Goal: Information Seeking & Learning: Check status

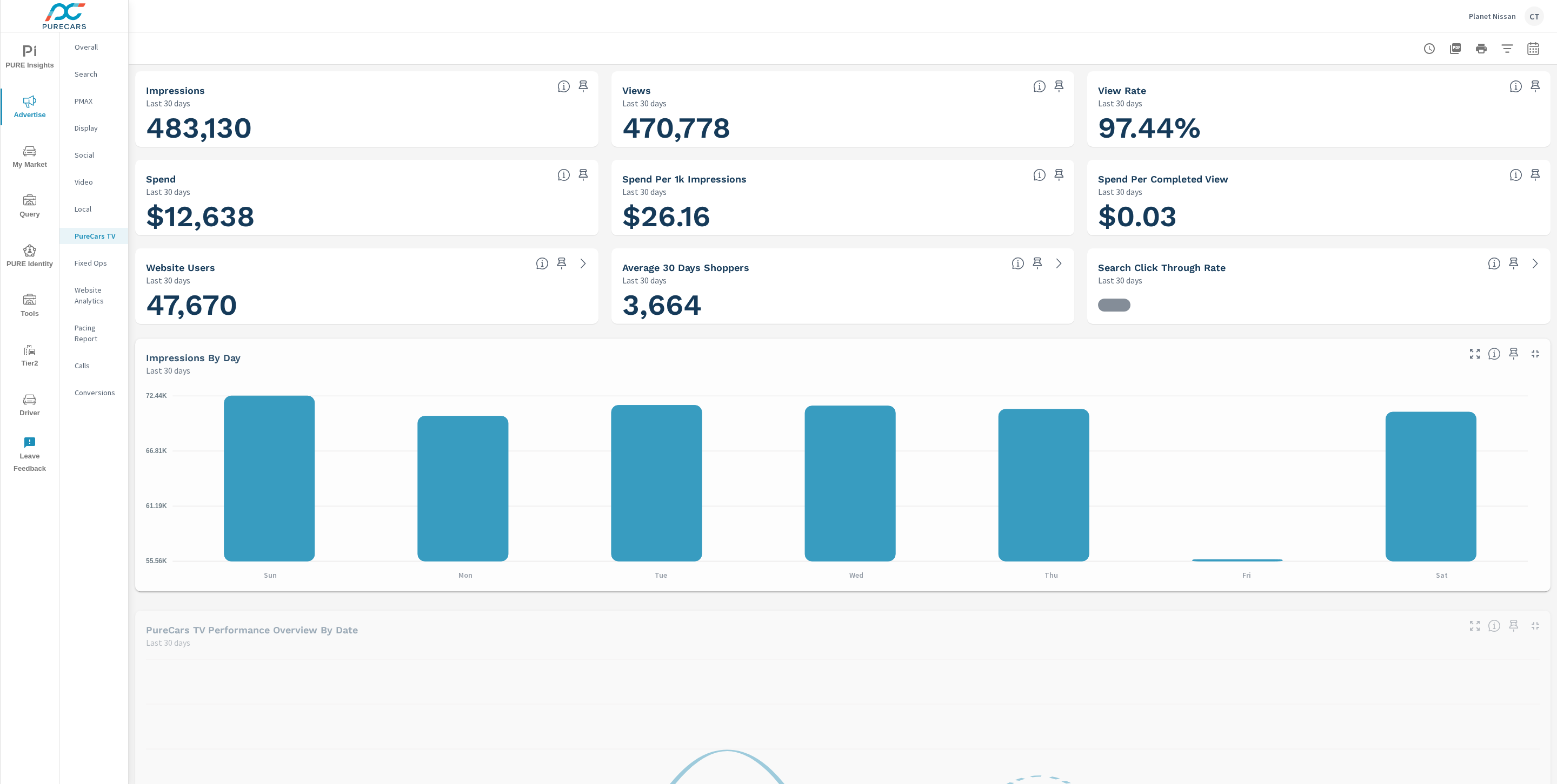
scroll to position [1, 0]
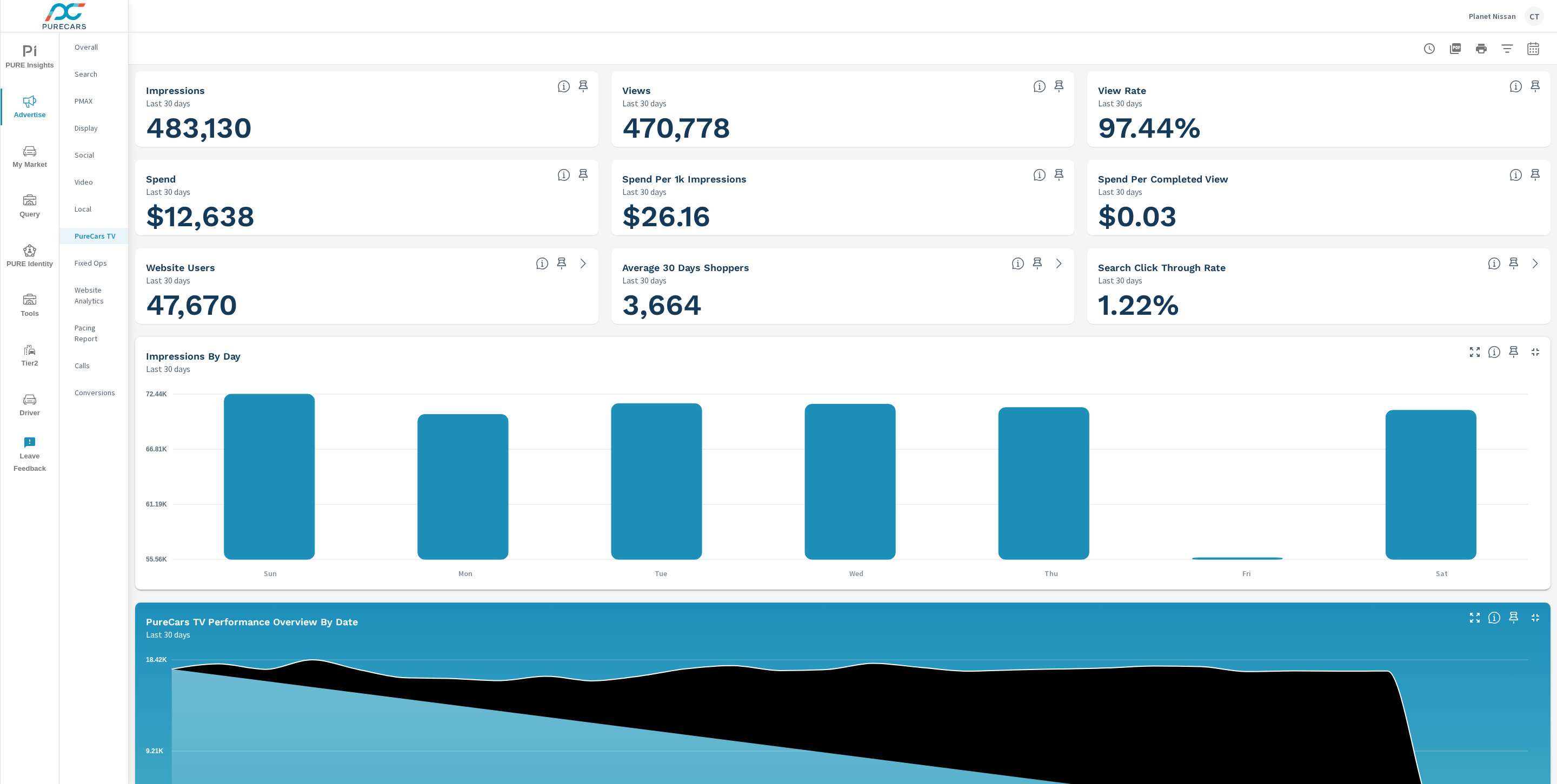
click at [1510, 53] on div at bounding box center [1481, 49] width 126 height 22
click at [1526, 51] on icon "button" at bounding box center [1533, 49] width 13 height 13
click at [1447, 90] on select "Custom [DATE] Last week Last 7 days Last 14 days Last 30 days Last 45 days Last…" at bounding box center [1433, 93] width 108 height 22
click at [1380, 82] on select "Custom [DATE] Last week Last 7 days Last 14 days Last 30 days Last 45 days Last…" at bounding box center [1433, 93] width 108 height 22
select select "Last month"
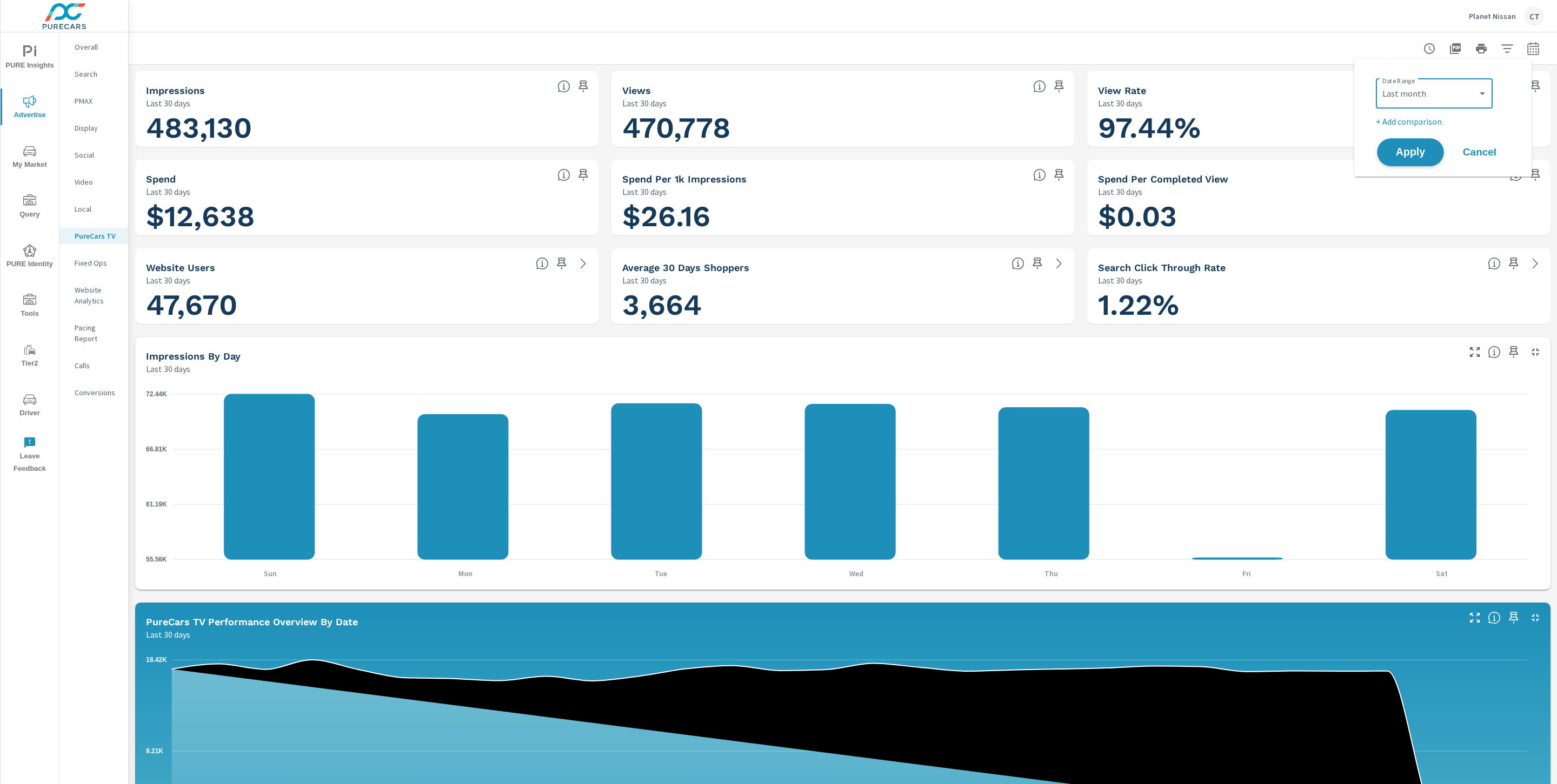
click at [1419, 147] on span "Apply" at bounding box center [1410, 152] width 44 height 10
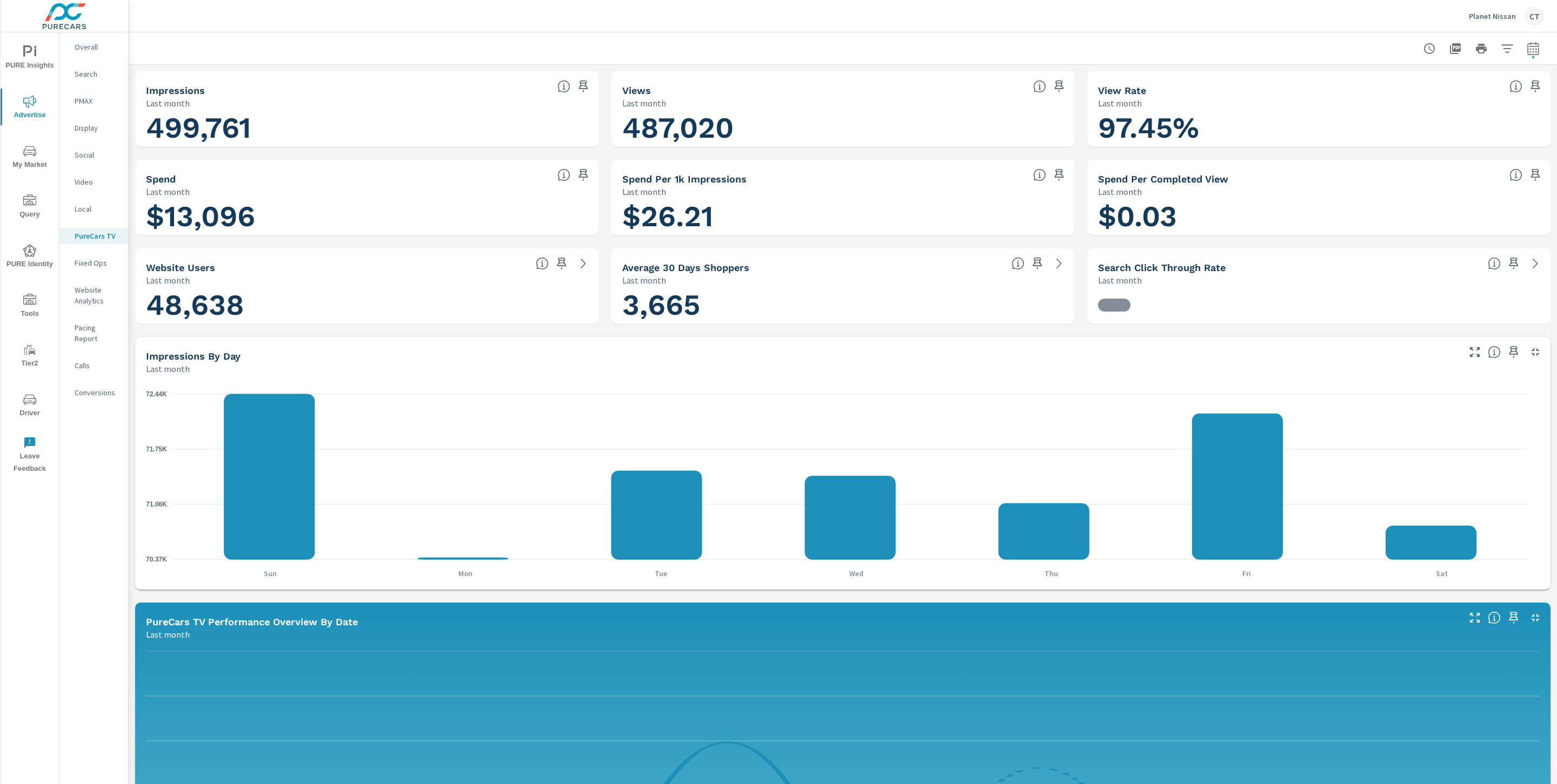
scroll to position [1, 0]
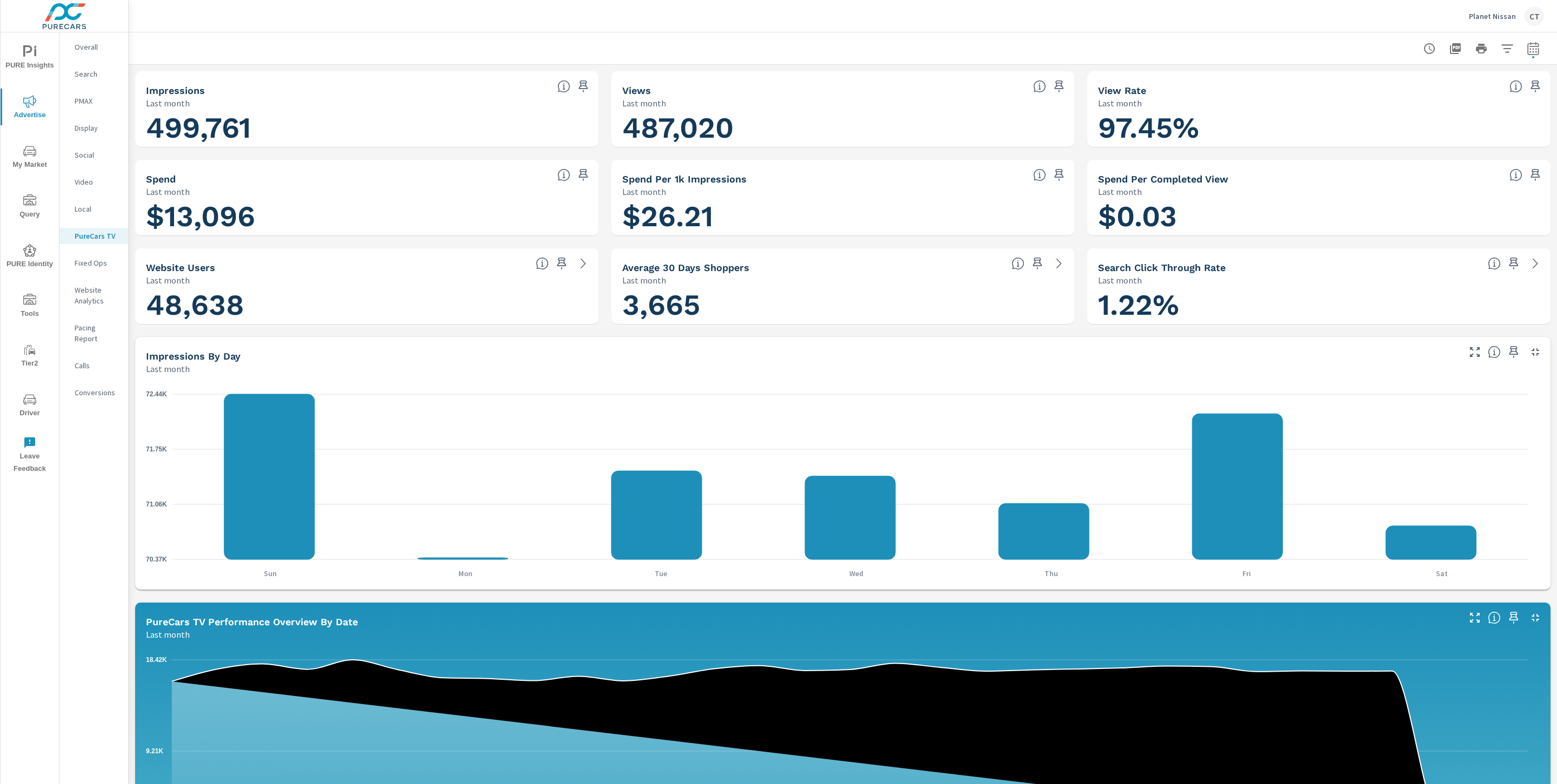
click at [1502, 49] on button "button" at bounding box center [1507, 49] width 22 height 22
click at [1410, 160] on li "Channel" at bounding box center [1424, 156] width 165 height 26
click at [1436, 148] on li "Channel" at bounding box center [1424, 156] width 165 height 26
click at [1438, 132] on li "Category" at bounding box center [1424, 128] width 165 height 26
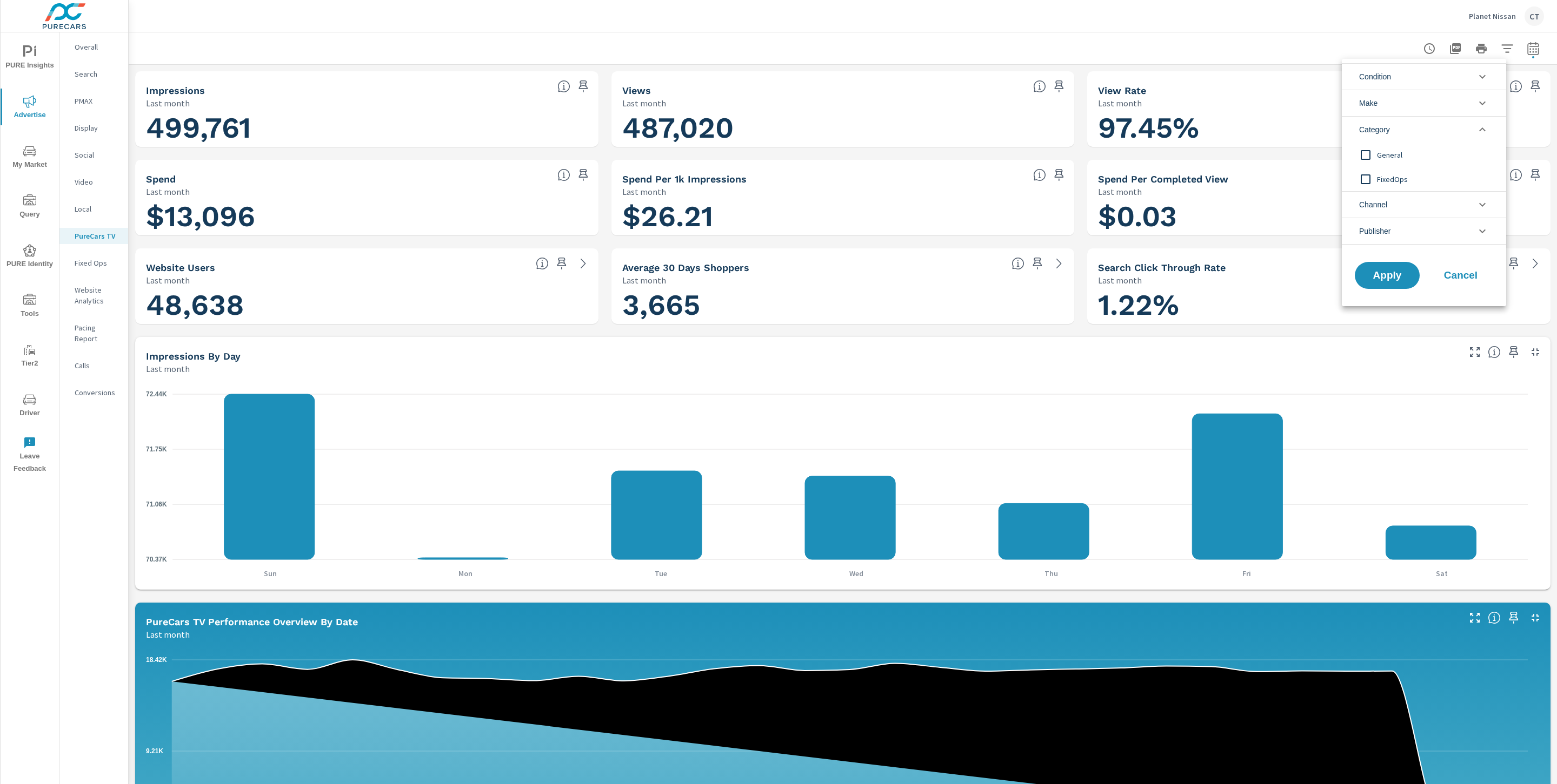
click at [1438, 128] on li "Category" at bounding box center [1424, 128] width 165 height 26
click at [1426, 172] on li "Publisher" at bounding box center [1424, 183] width 165 height 27
click at [1425, 177] on li "Publisher" at bounding box center [1424, 183] width 165 height 27
click at [1428, 153] on li "Channel" at bounding box center [1424, 156] width 165 height 26
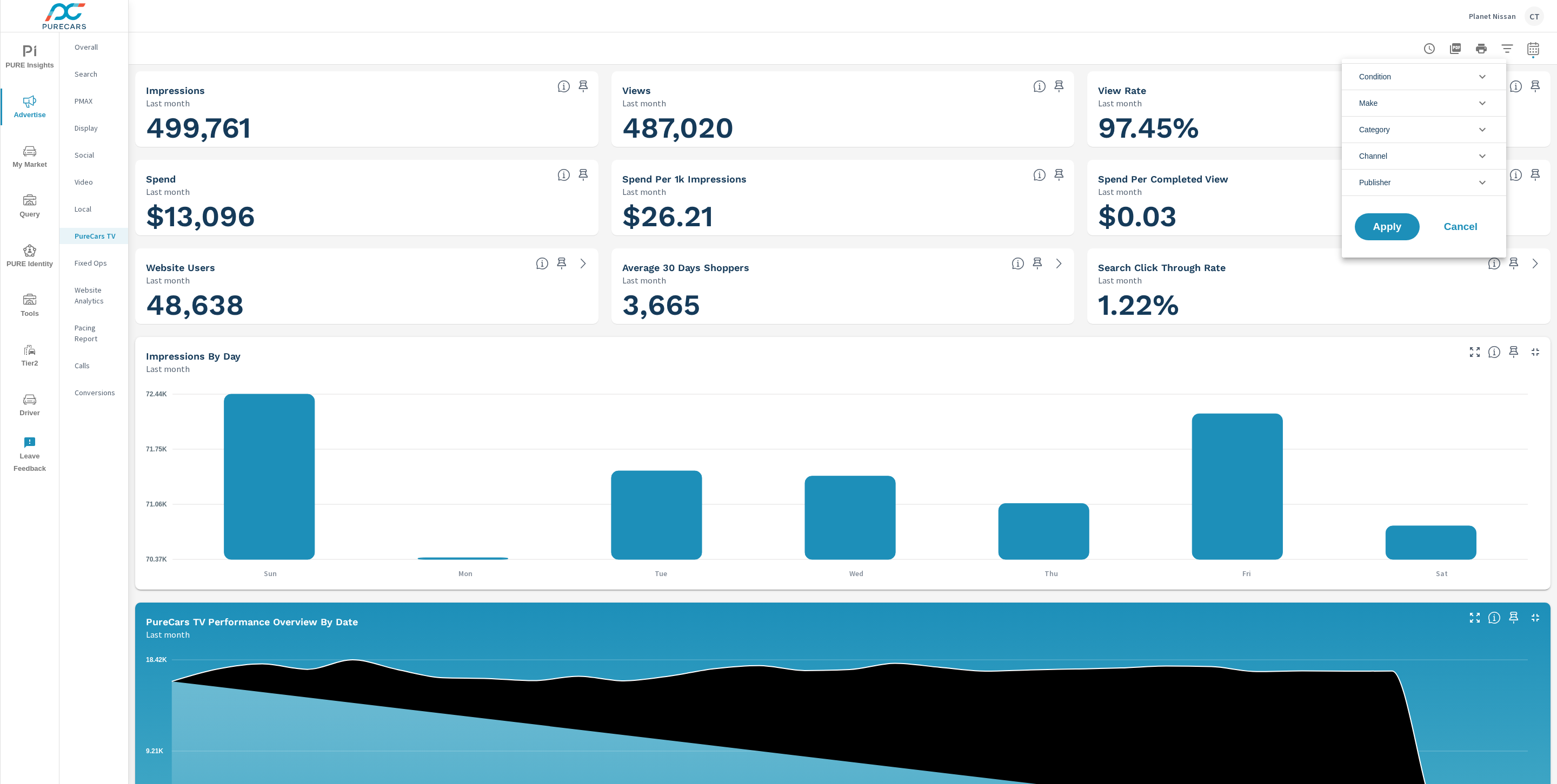
click at [1413, 195] on li "Publisher" at bounding box center [1424, 183] width 165 height 27
click at [1386, 210] on span "Amazon" at bounding box center [1436, 208] width 119 height 13
click at [1400, 284] on button "Apply" at bounding box center [1387, 275] width 67 height 28
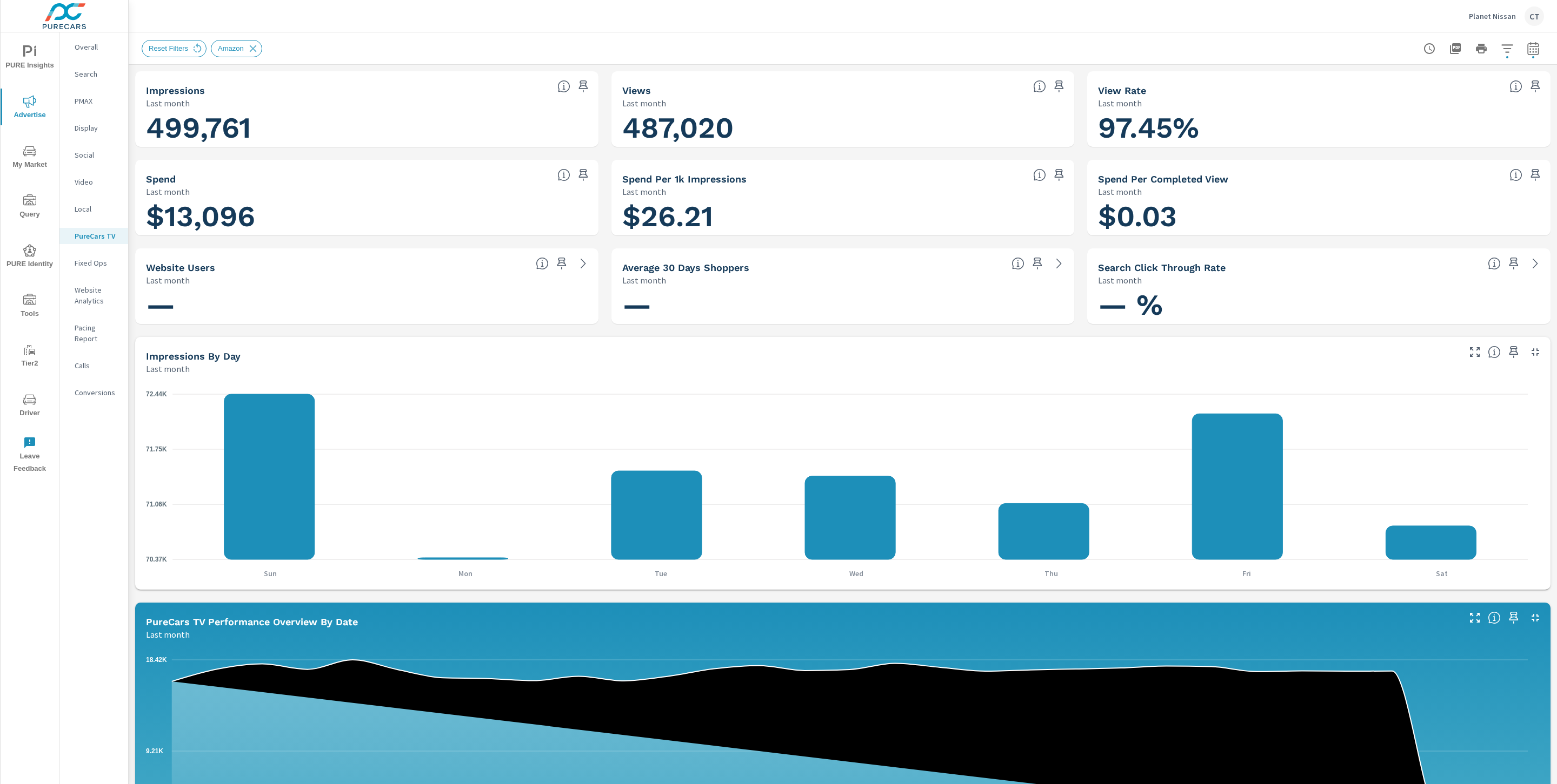
click at [1518, 400] on icon "70.37K 71.06K 71.75K 72.44K" at bounding box center [836, 477] width 1381 height 183
click at [92, 181] on p "Video" at bounding box center [97, 182] width 45 height 11
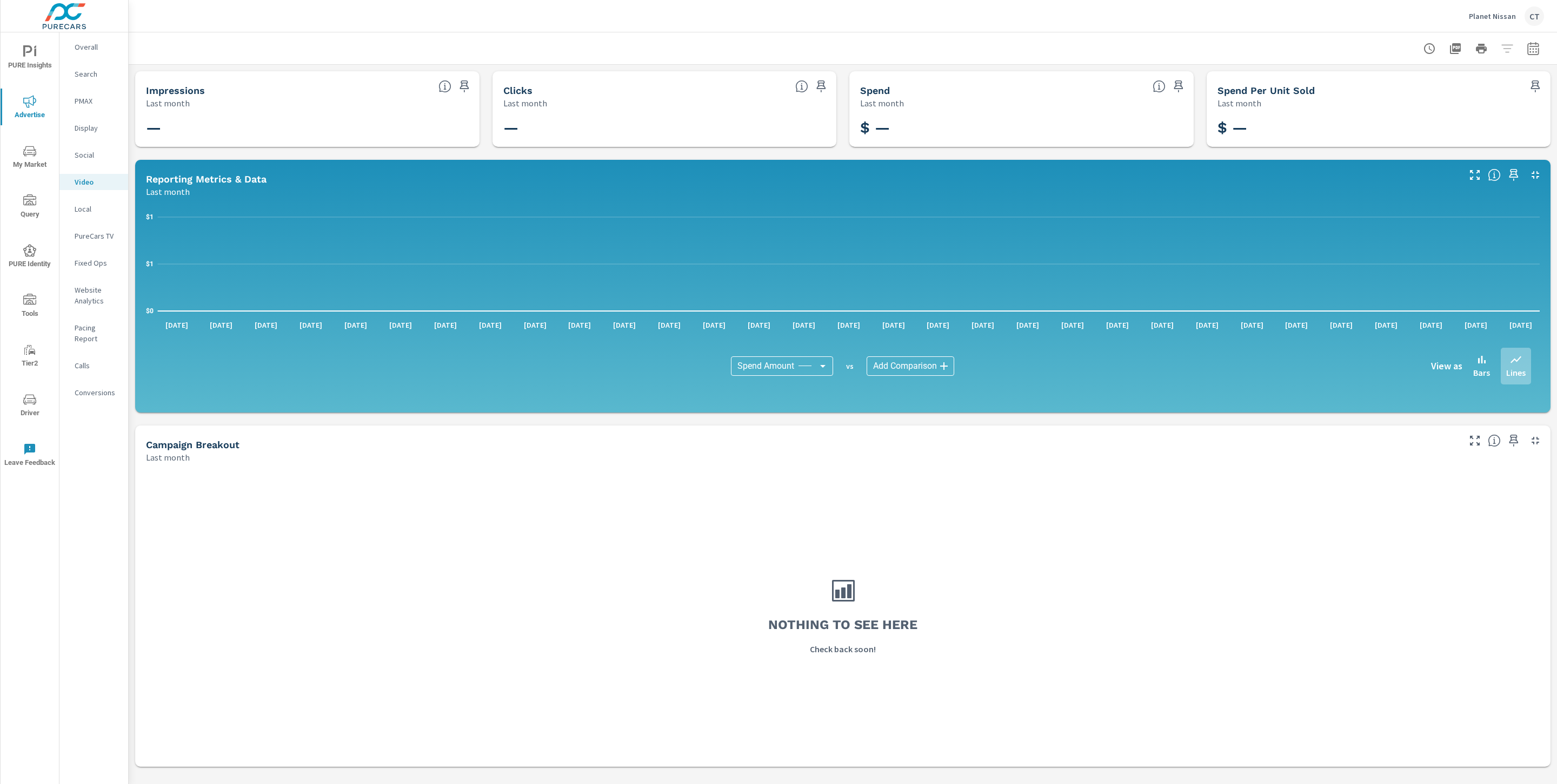
click at [1530, 49] on icon "button" at bounding box center [1533, 50] width 7 height 5
select select "Last month"
click at [1150, 98] on div "Spend Last month" at bounding box center [1021, 90] width 345 height 38
click at [104, 234] on p "PureCars TV" at bounding box center [97, 236] width 45 height 11
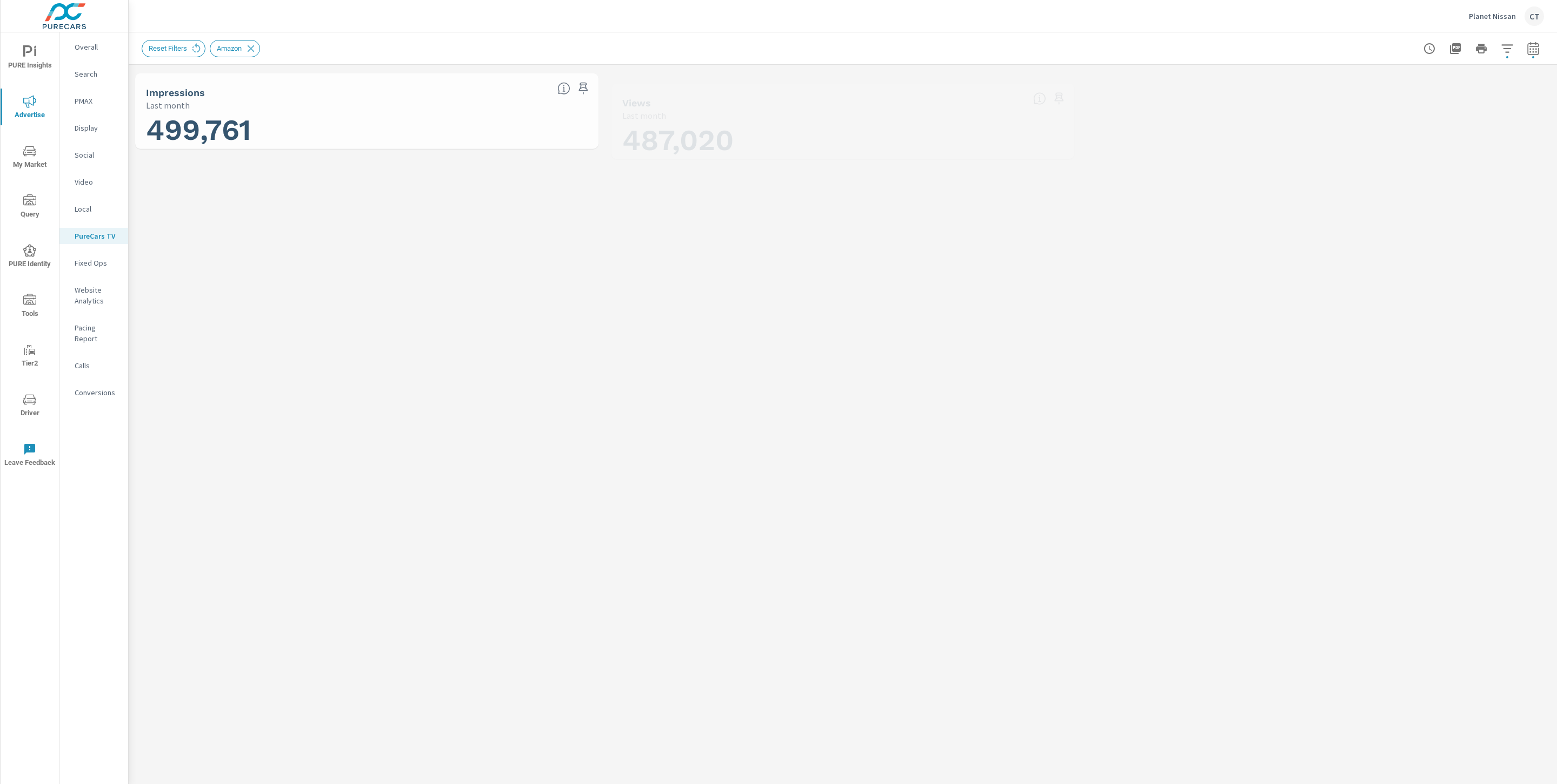
scroll to position [1, 0]
